Goal: Information Seeking & Learning: Learn about a topic

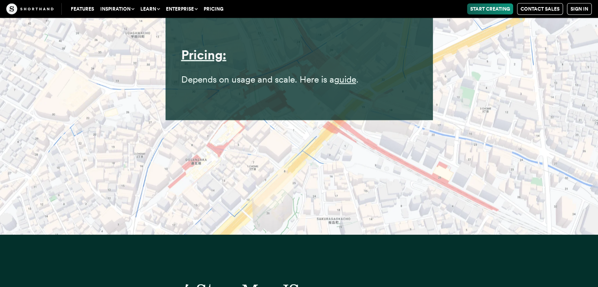
scroll to position [7728, 0]
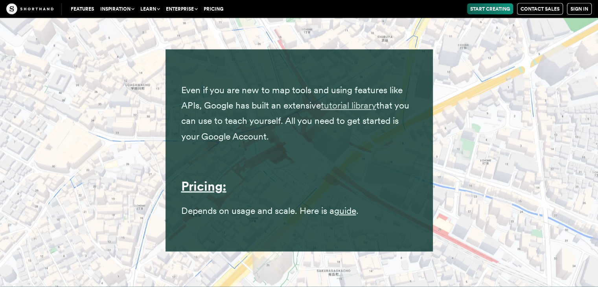
click at [357, 100] on link "tutorial library" at bounding box center [348, 105] width 55 height 11
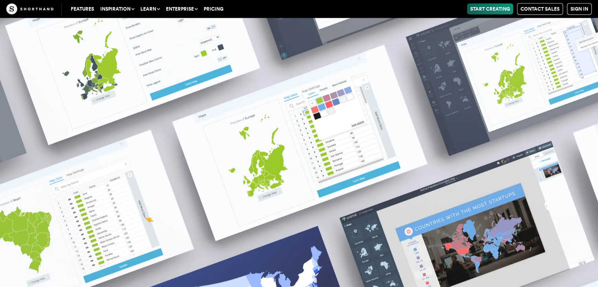
scroll to position [11003, 0]
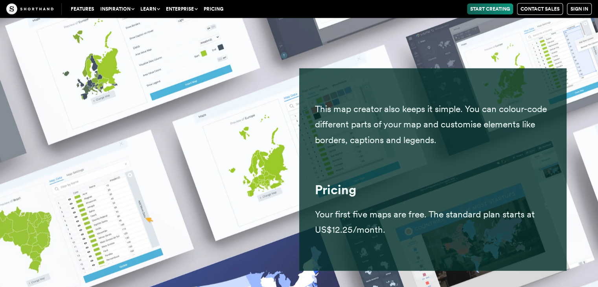
drag, startPoint x: 397, startPoint y: 86, endPoint x: 464, endPoint y: 125, distance: 77.7
click at [464, 125] on p "This map creator also keeps it simple. You can colour-code different parts of y…" at bounding box center [433, 124] width 236 height 46
click at [446, 125] on p "This map creator also keeps it simple. You can colour-code different parts of y…" at bounding box center [433, 124] width 236 height 46
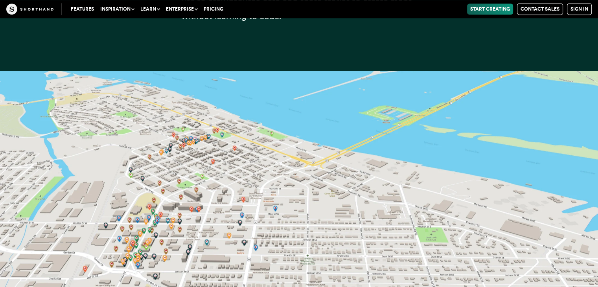
scroll to position [16111, 0]
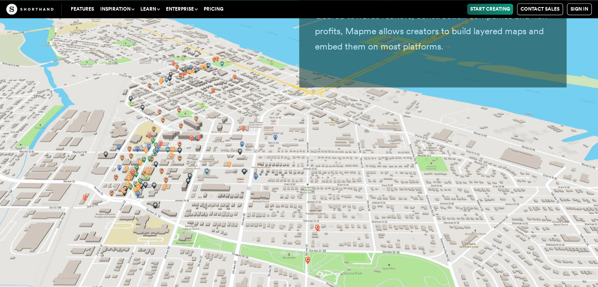
drag, startPoint x: 308, startPoint y: 193, endPoint x: 257, endPoint y: 195, distance: 51.5
click at [256, 195] on img at bounding box center [299, 143] width 598 height 287
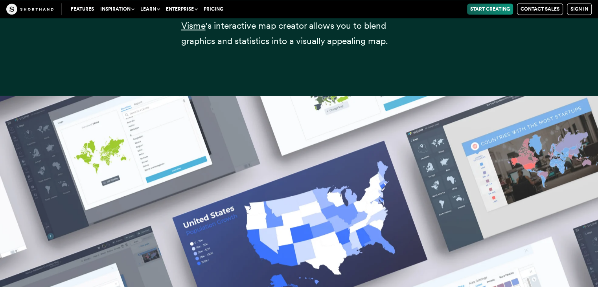
scroll to position [9824, 0]
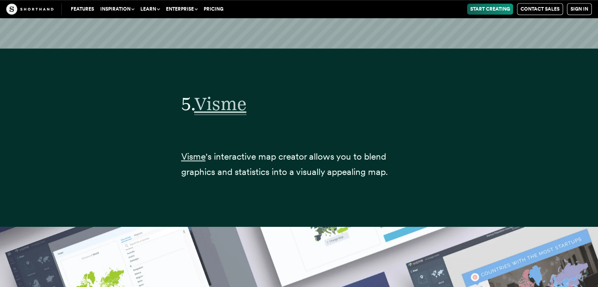
click at [231, 93] on span "Visme" at bounding box center [220, 104] width 52 height 22
click at [416, 99] on div "5. Visme Visme 's interactive map creator allows you to blend graphics and stat…" at bounding box center [299, 133] width 236 height 145
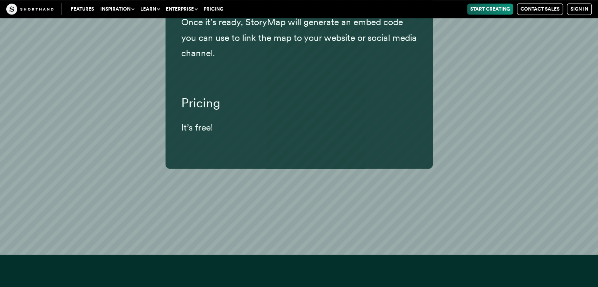
scroll to position [9693, 0]
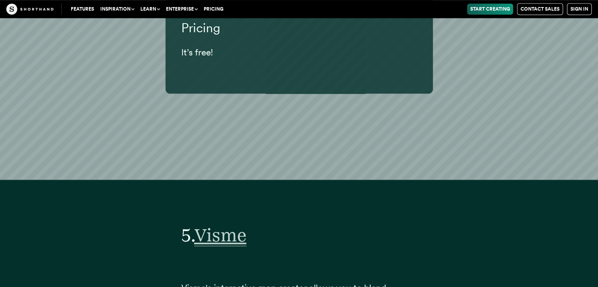
click at [224, 224] on span "Visme" at bounding box center [220, 235] width 52 height 22
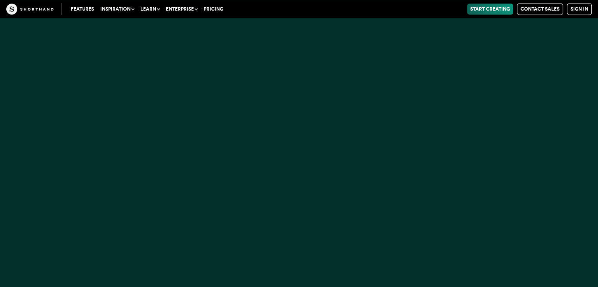
scroll to position [0, 0]
